Goal: Transaction & Acquisition: Purchase product/service

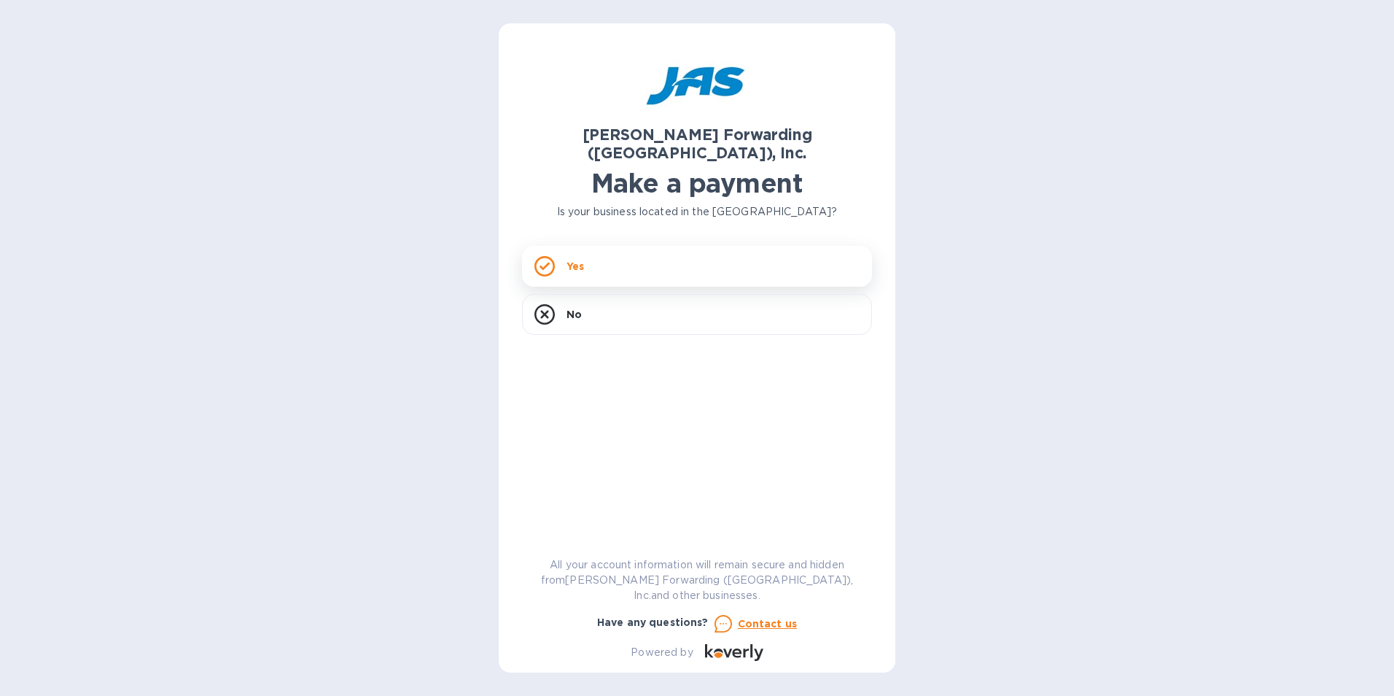
click at [586, 251] on div "Yes" at bounding box center [697, 266] width 350 height 41
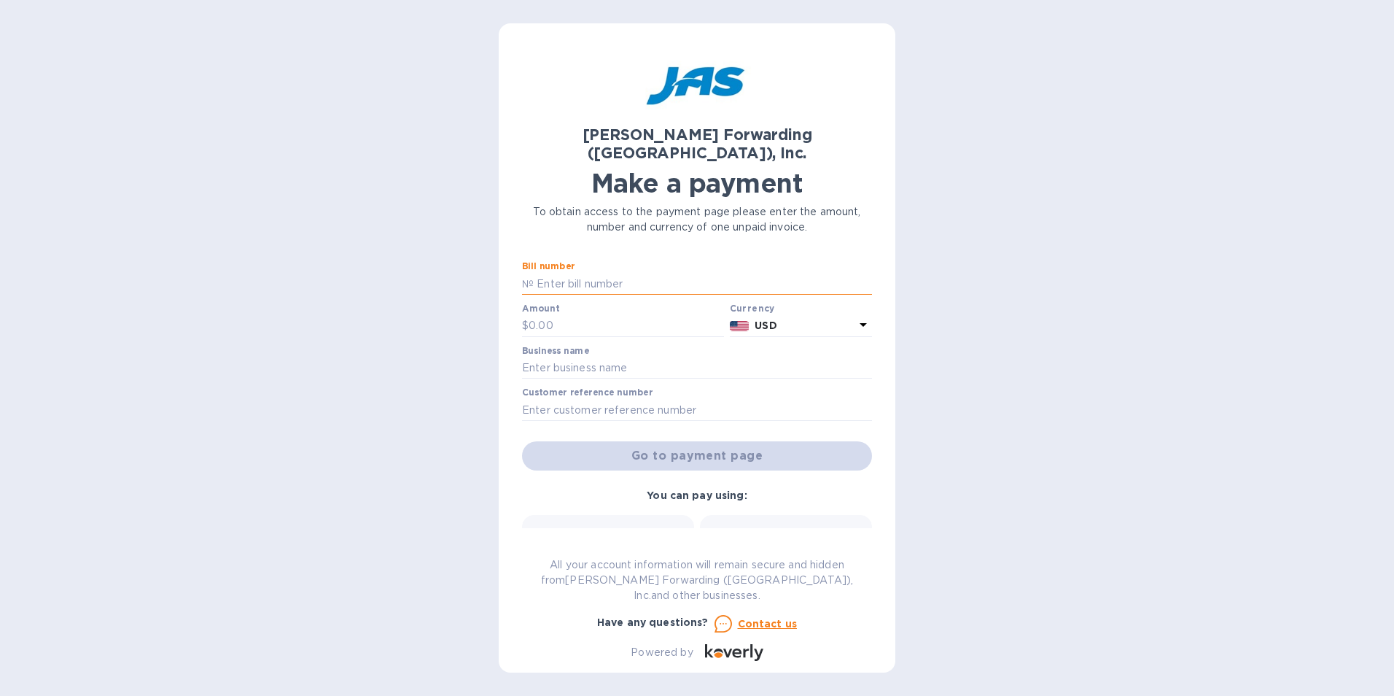
click at [580, 273] on input "text" at bounding box center [703, 284] width 338 height 22
type input "det503334334"
type input "4,369.44"
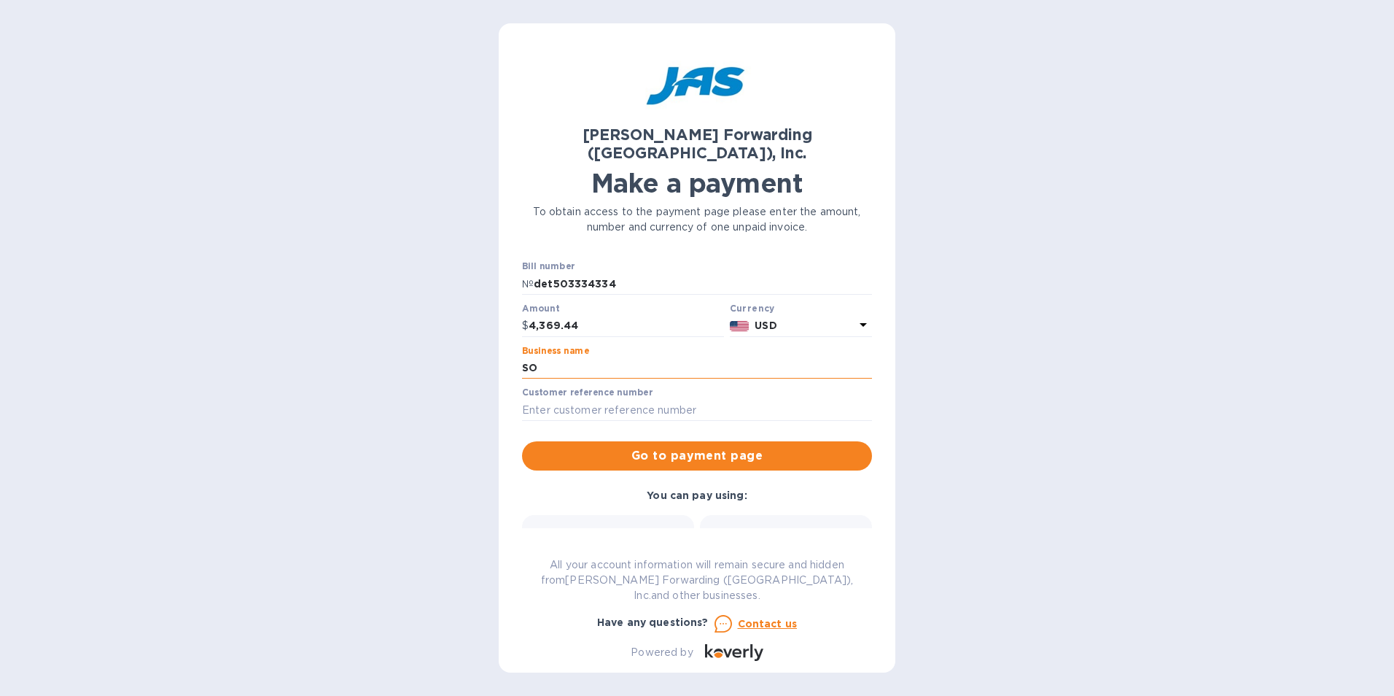
type input "Southern Automotive"
type input "SOUAUTSGM"
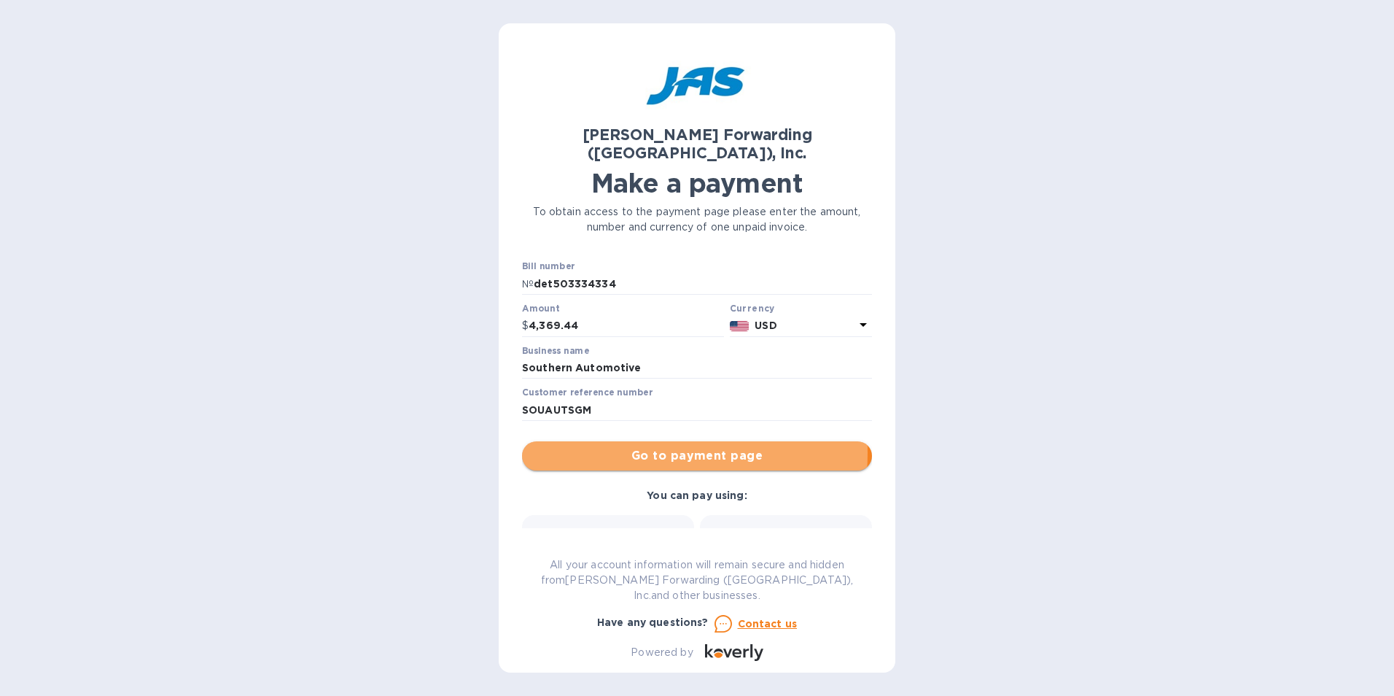
click at [627, 447] on span "Go to payment page" at bounding box center [697, 456] width 327 height 18
